Goal: Task Accomplishment & Management: Manage account settings

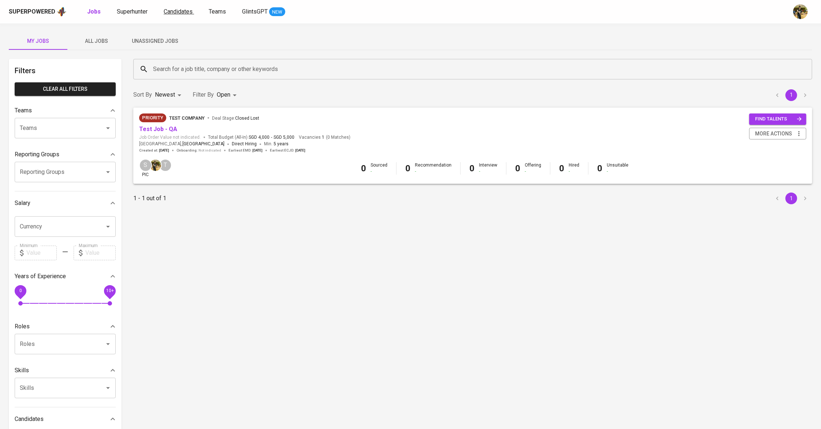
click at [172, 9] on span "Candidates" at bounding box center [178, 11] width 29 height 7
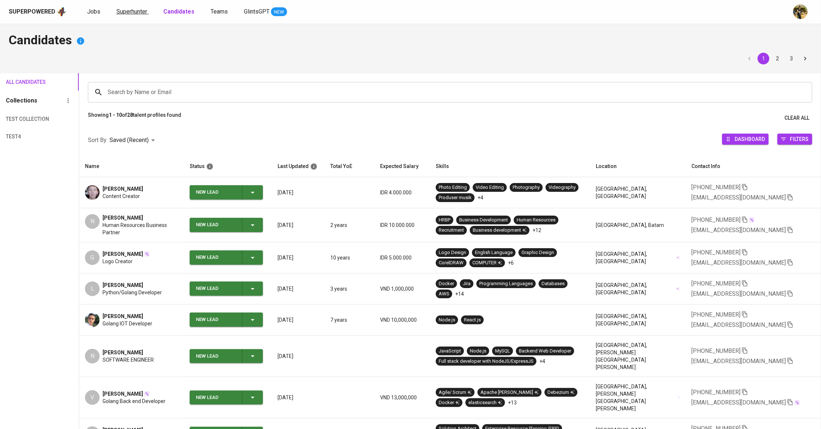
click at [134, 13] on span "Superhunter" at bounding box center [131, 11] width 31 height 7
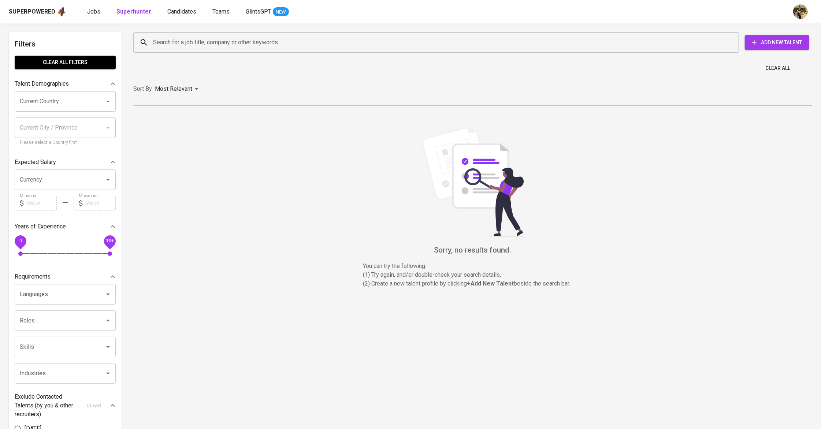
click at [209, 49] on input "Search for a job title, company or other keywords" at bounding box center [438, 43] width 574 height 14
paste input "[PERSON_NAME] Shariah [PERSON_NAME]"
type input "[PERSON_NAME] Shariah [PERSON_NAME]"
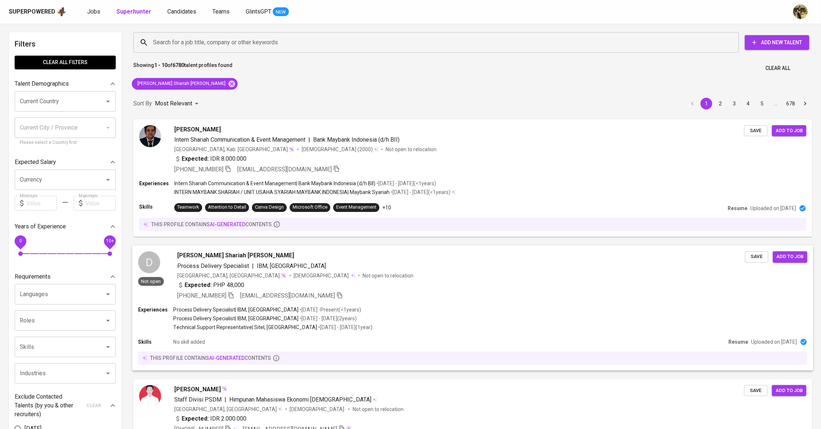
click at [319, 257] on div "[PERSON_NAME] Shariah [PERSON_NAME]" at bounding box center [461, 255] width 568 height 9
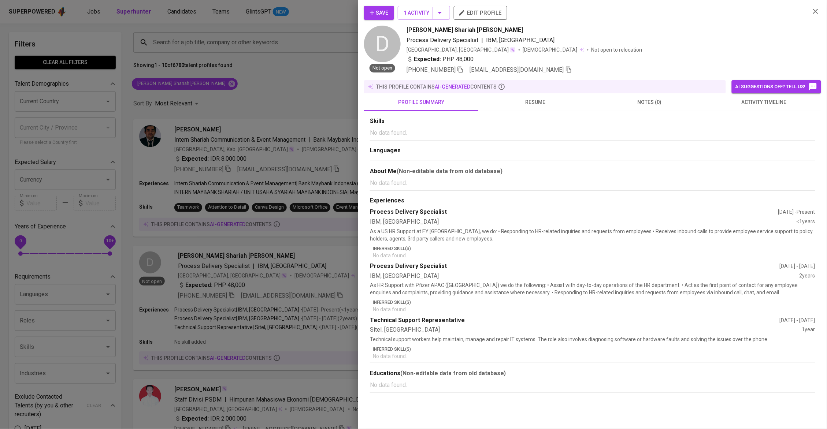
click at [413, 106] on span "activity timeline" at bounding box center [763, 102] width 105 height 9
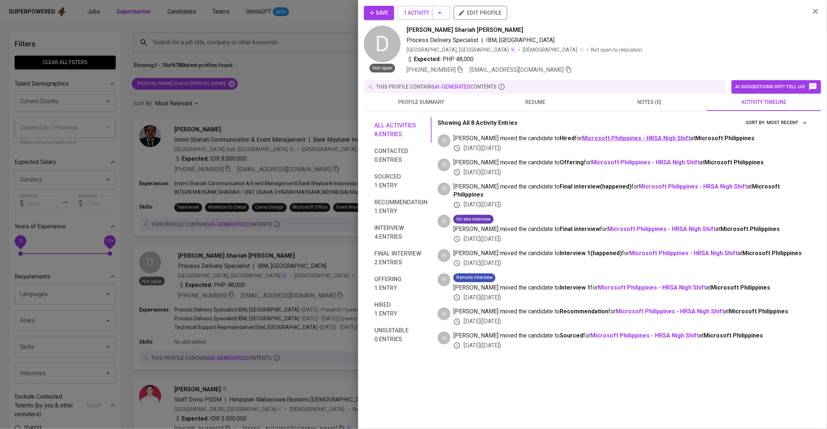
click at [413, 140] on b "Microsoft Philippines - HRSA Nigh Shift" at bounding box center [636, 138] width 108 height 7
click at [413, 59] on div "Expected: PHP 48,000" at bounding box center [606, 60] width 398 height 11
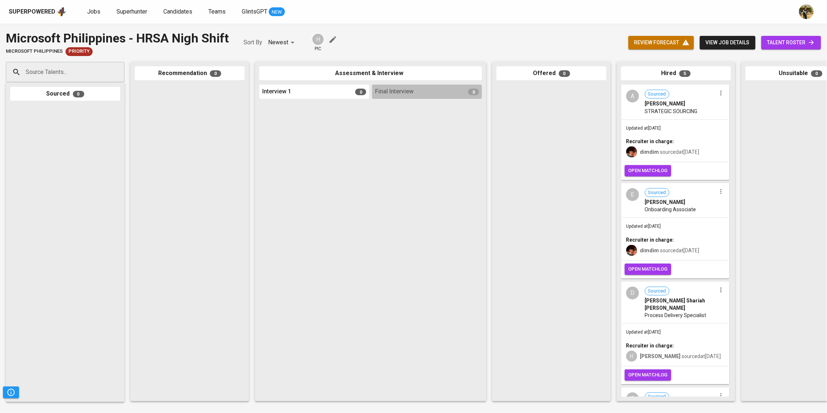
scroll to position [57, 0]
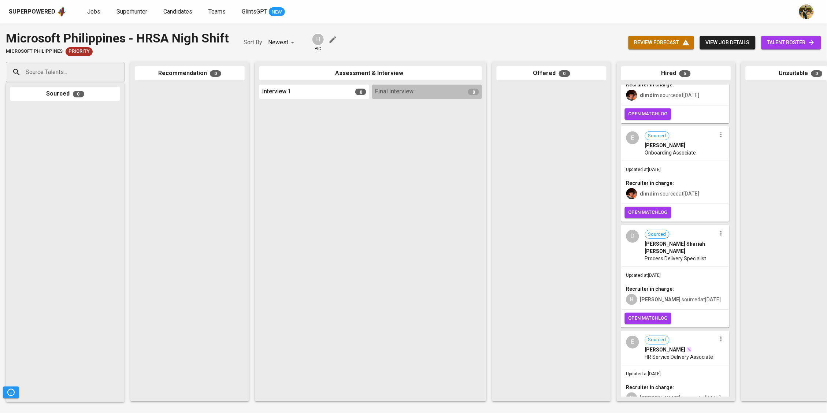
click at [720, 231] on icon "button" at bounding box center [720, 233] width 1 height 5
click at [727, 256] on li "Undo Hired" at bounding box center [746, 254] width 66 height 11
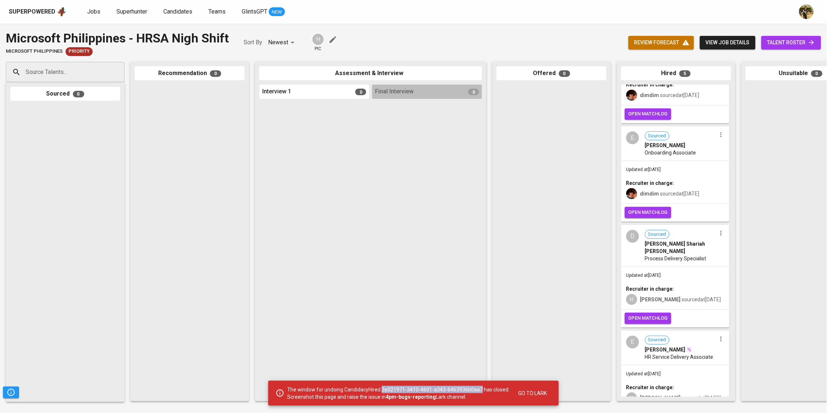
drag, startPoint x: 479, startPoint y: 390, endPoint x: 384, endPoint y: 389, distance: 95.6
click at [384, 389] on p "The window for undoing CandidacyHired:2e021971-3410-4601-a343-6463936b0aa7 has …" at bounding box center [398, 393] width 222 height 15
copy p "2e021971-3410-4601-a343-6463936b0aa7"
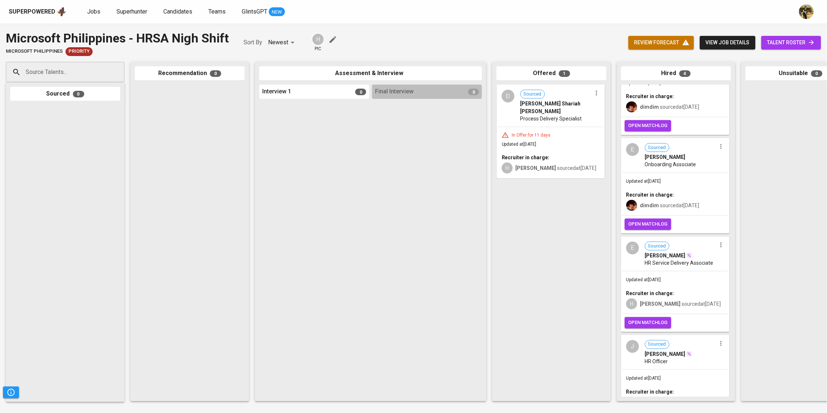
scroll to position [78, 0]
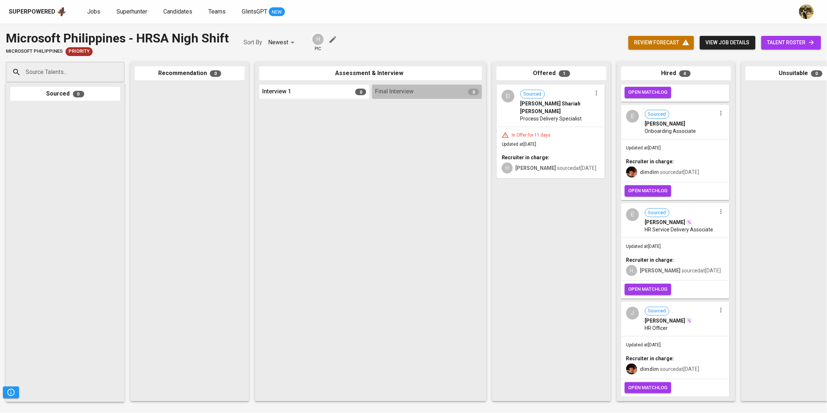
click at [542, 132] on div "In Offer for 11 days" at bounding box center [531, 135] width 45 height 6
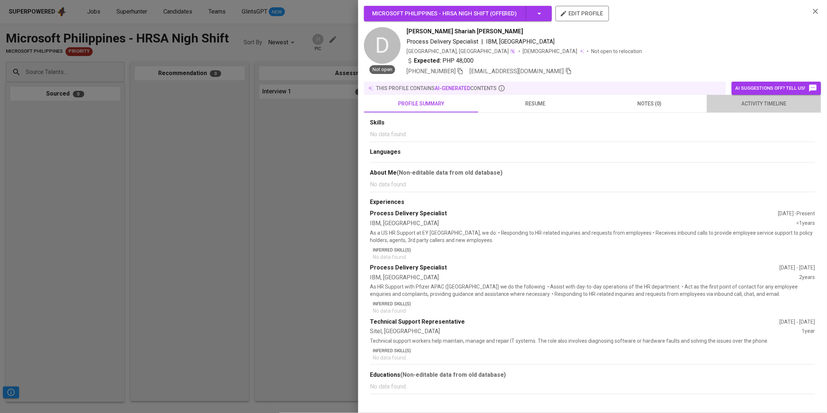
click at [750, 103] on span "activity timeline" at bounding box center [763, 103] width 105 height 9
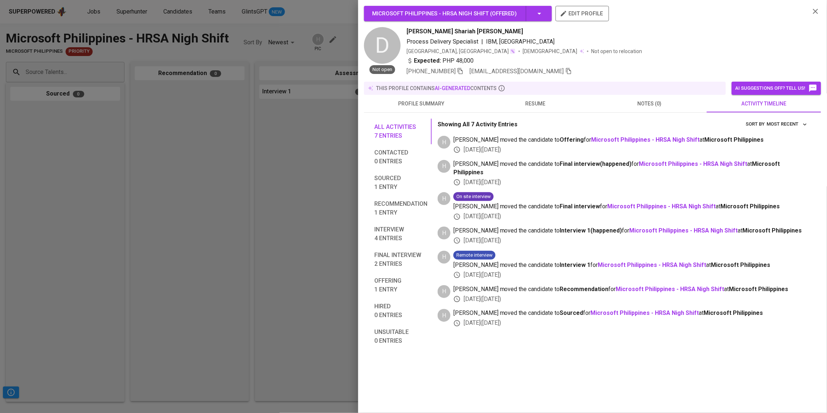
click at [689, 357] on div "Microsoft Philippines - HRSA Nigh Shift ( Offered ) edit profile D Not open [PE…" at bounding box center [592, 206] width 469 height 413
click at [652, 366] on div "Microsoft Philippines - HRSA Nigh Shift ( Offered ) edit profile D Not open [PE…" at bounding box center [592, 206] width 469 height 413
click at [634, 357] on div "Microsoft Philippines - HRSA Nigh Shift ( Offered ) edit profile D Not open [PE…" at bounding box center [592, 206] width 469 height 413
click at [543, 348] on div "Showing All 7 Activity Entries Most Recent sort by [PERSON_NAME] moved the cand…" at bounding box center [624, 234] width 372 height 231
click at [548, 340] on div "Showing All 7 Activity Entries Most Recent sort by [PERSON_NAME] moved the cand…" at bounding box center [624, 234] width 372 height 231
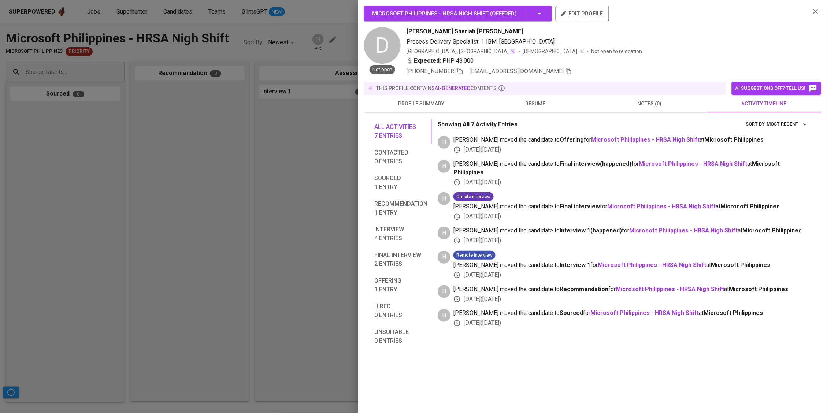
click at [556, 381] on div "Microsoft Philippines - HRSA Nigh Shift ( Offered ) edit profile D Not open [PE…" at bounding box center [592, 206] width 469 height 413
